Goal: Task Accomplishment & Management: Complete application form

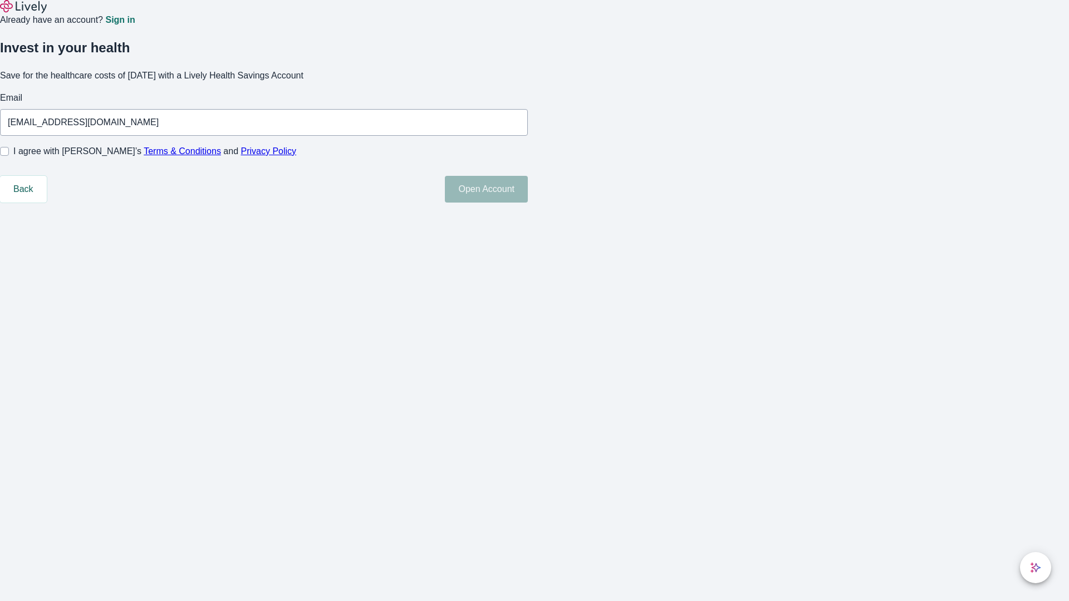
click at [9, 156] on input "I agree with Lively’s Terms & Conditions and Privacy Policy" at bounding box center [4, 151] width 9 height 9
checkbox input "true"
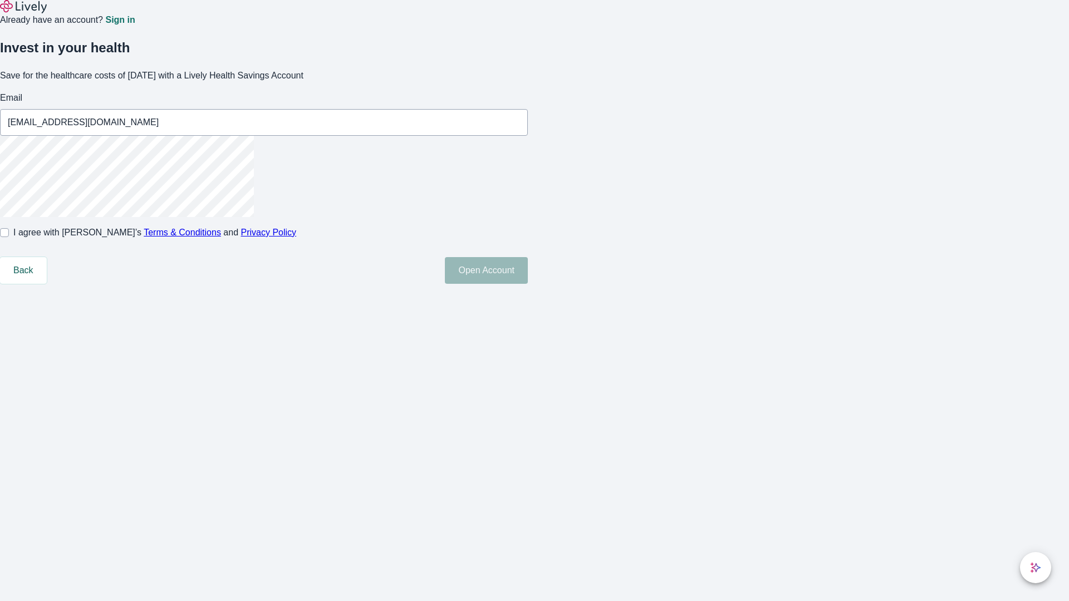
click at [528, 284] on button "Open Account" at bounding box center [486, 270] width 83 height 27
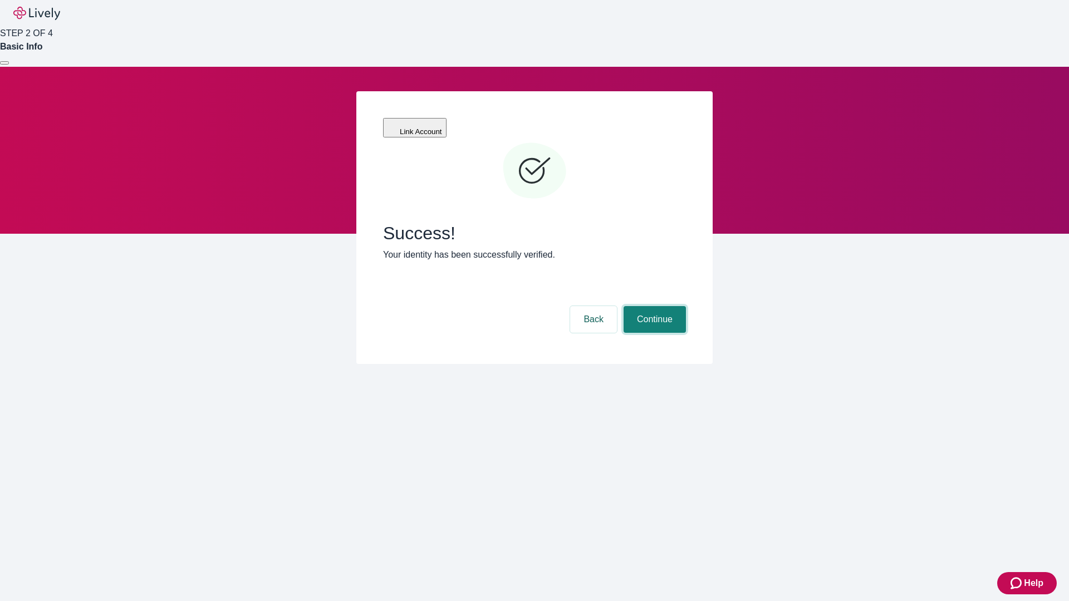
click at [653, 306] on button "Continue" at bounding box center [655, 319] width 62 height 27
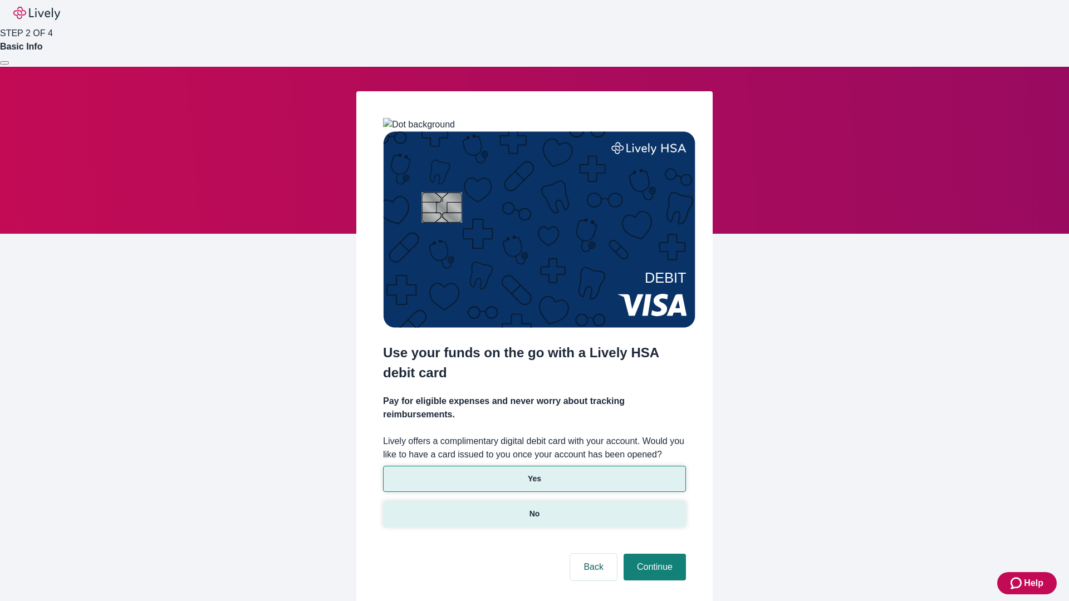
click at [534, 508] on p "No" at bounding box center [535, 514] width 11 height 12
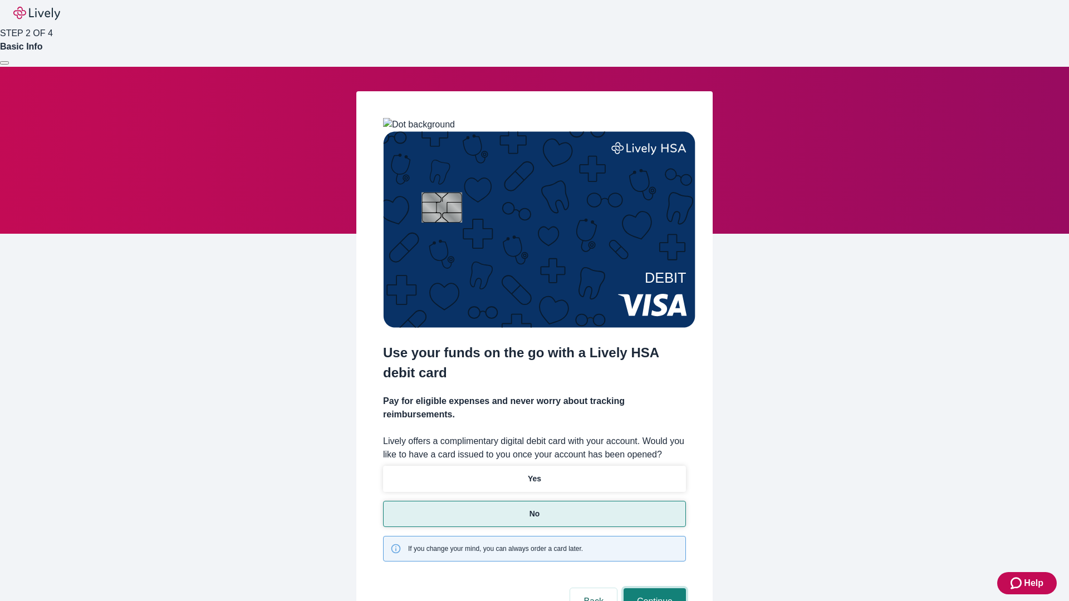
click at [653, 589] on button "Continue" at bounding box center [655, 602] width 62 height 27
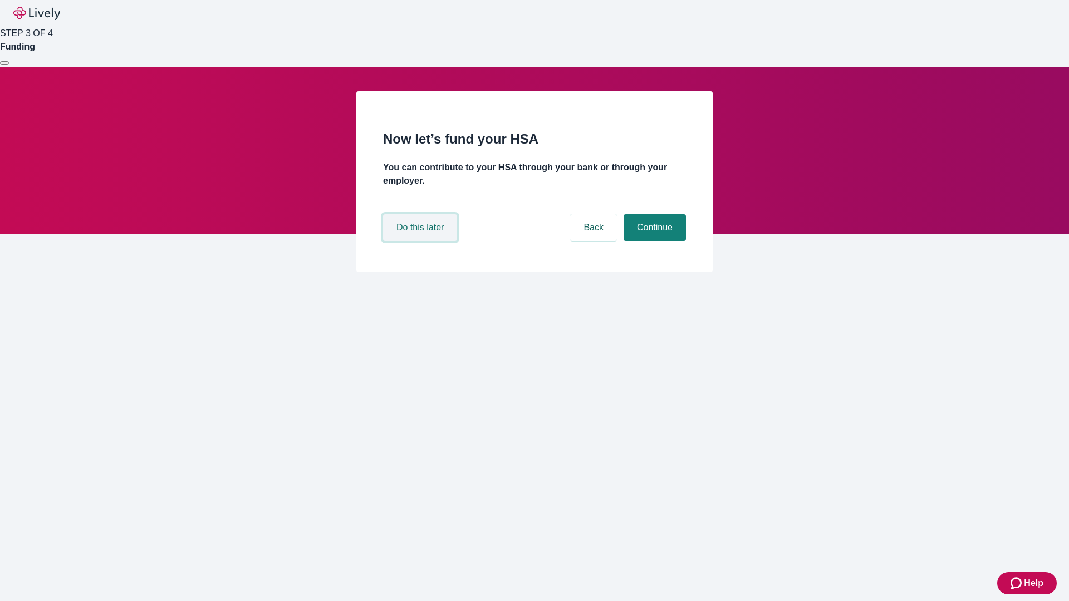
click at [422, 241] on button "Do this later" at bounding box center [420, 227] width 74 height 27
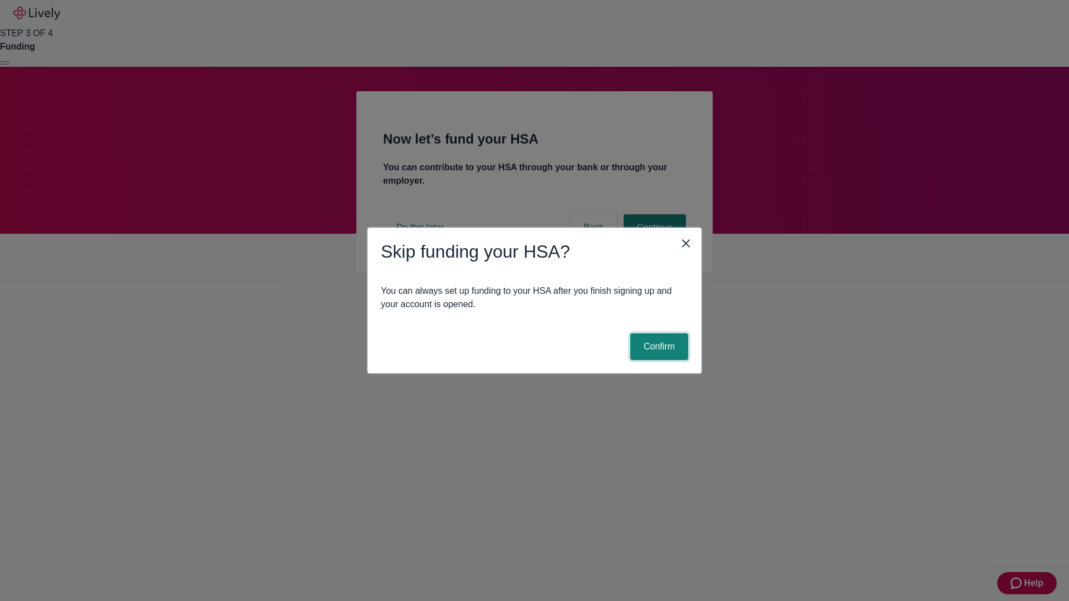
click at [658, 347] on button "Confirm" at bounding box center [659, 347] width 58 height 27
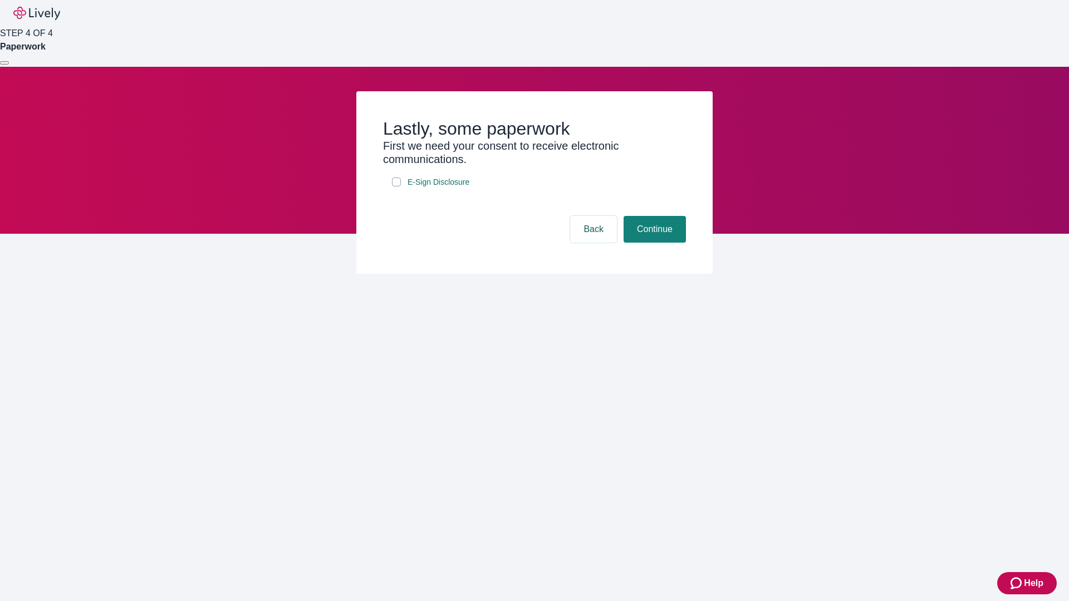
click at [396, 187] on input "E-Sign Disclosure" at bounding box center [396, 182] width 9 height 9
checkbox input "true"
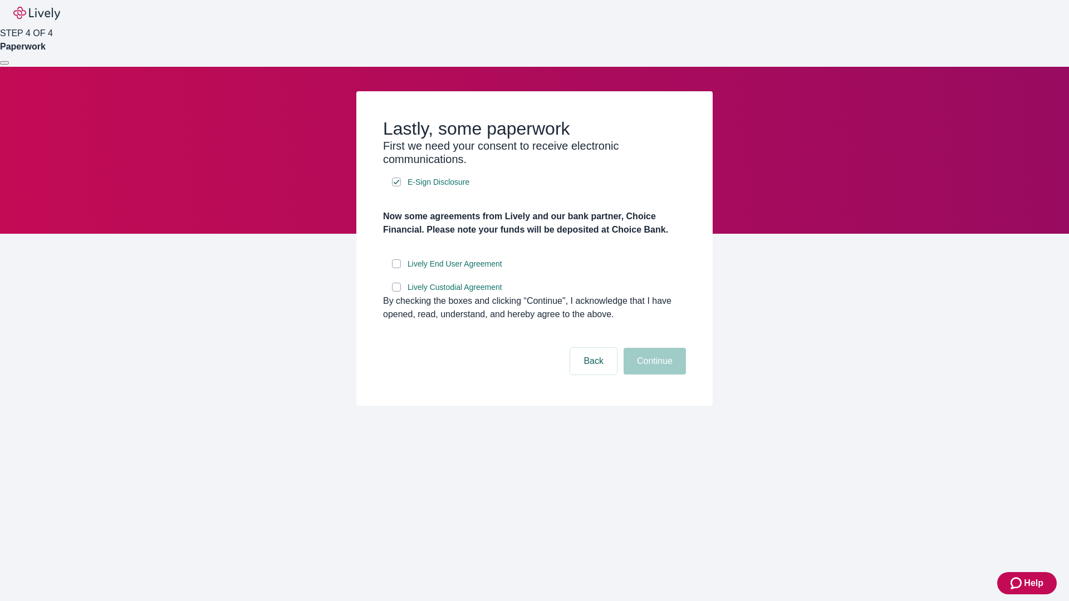
click at [396, 268] on input "Lively End User Agreement" at bounding box center [396, 263] width 9 height 9
checkbox input "true"
click at [396, 292] on input "Lively Custodial Agreement" at bounding box center [396, 287] width 9 height 9
checkbox input "true"
click at [653, 375] on button "Continue" at bounding box center [655, 361] width 62 height 27
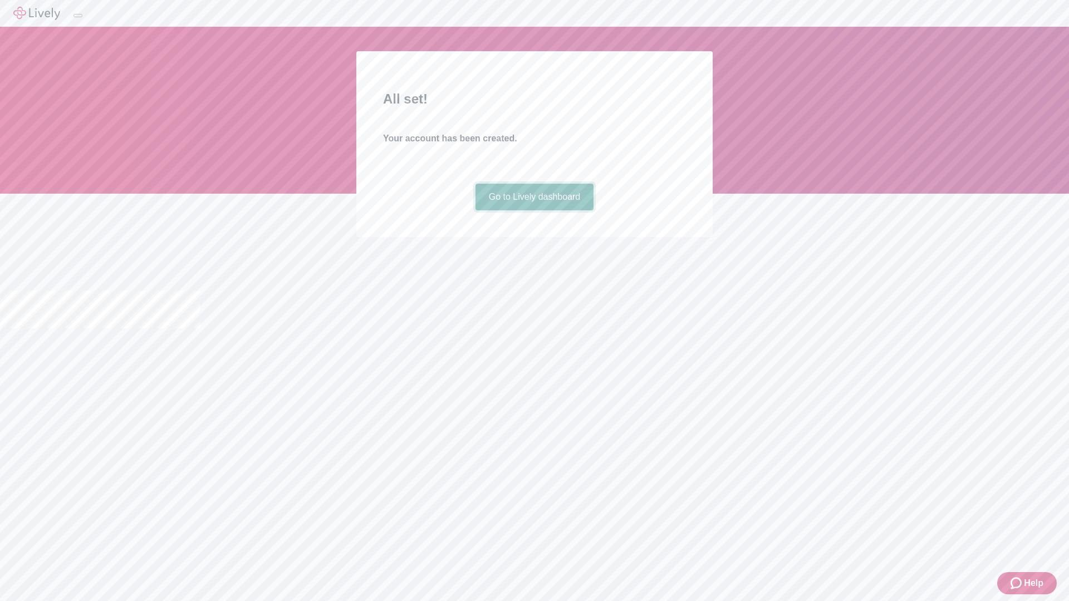
click at [534, 210] on link "Go to Lively dashboard" at bounding box center [535, 197] width 119 height 27
